Goal: Navigation & Orientation: Find specific page/section

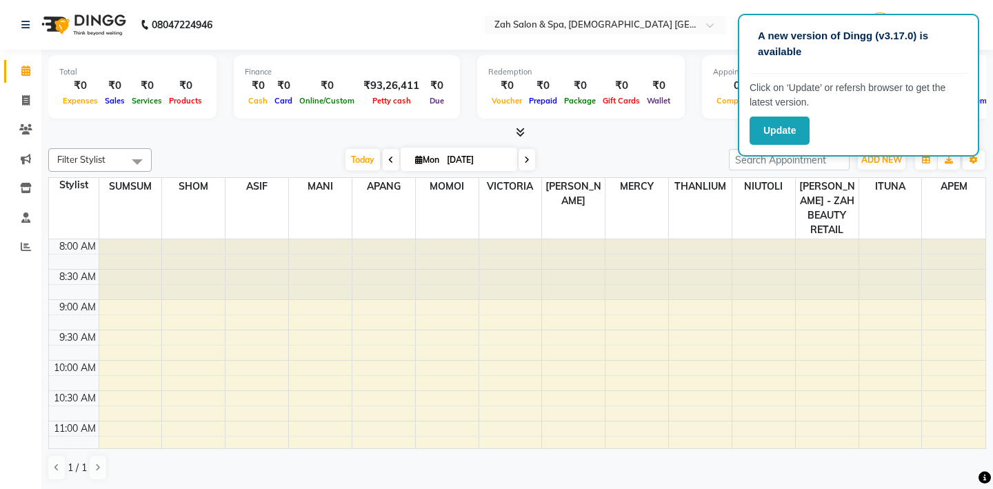
click at [948, 39] on p "A new version of Dingg (v3.17.0) is available" at bounding box center [858, 43] width 201 height 31
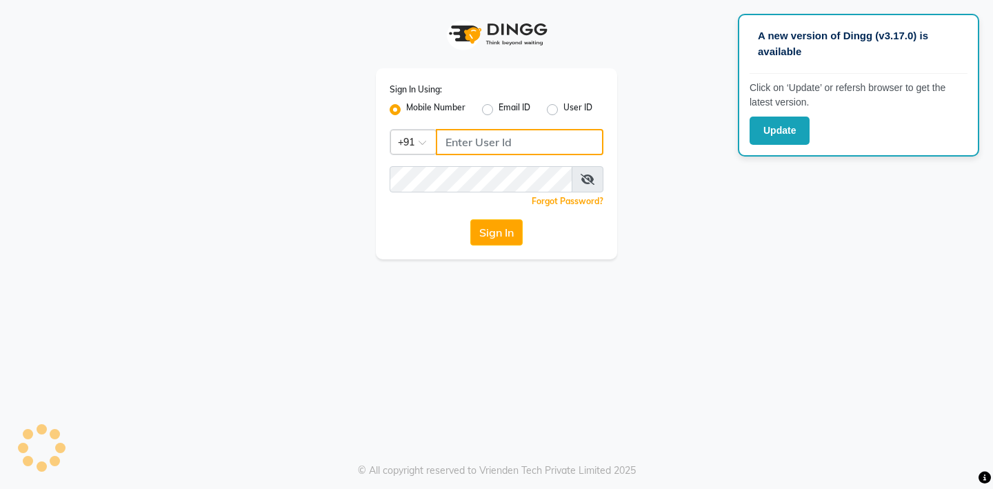
type input "8390500011"
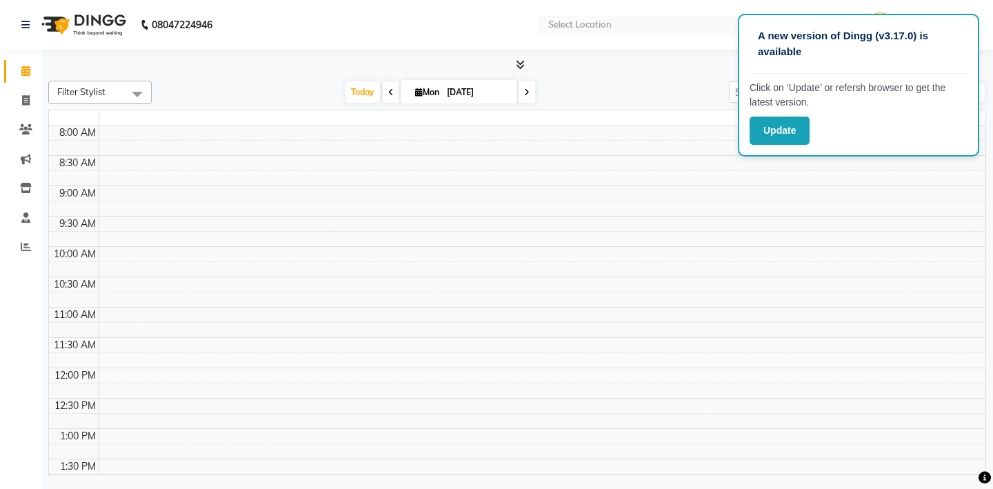
select select "en"
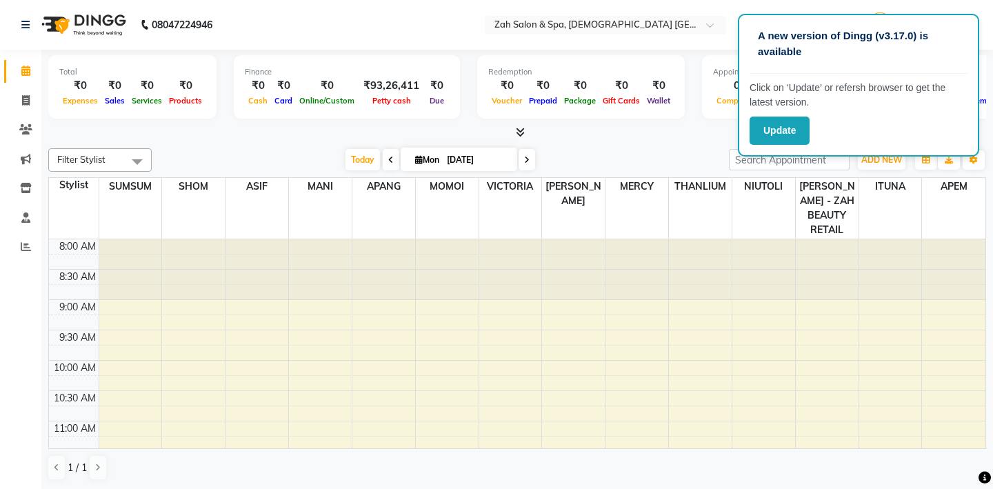
click at [760, 39] on p "A new version of Dingg (v3.17.0) is available" at bounding box center [858, 43] width 201 height 31
click at [749, 24] on div "A new version of Dingg (v3.17.0) is available Click on ‘Update’ or refersh brow…" at bounding box center [858, 85] width 241 height 143
click at [645, 30] on input "text" at bounding box center [591, 26] width 200 height 14
